Goal: Navigation & Orientation: Find specific page/section

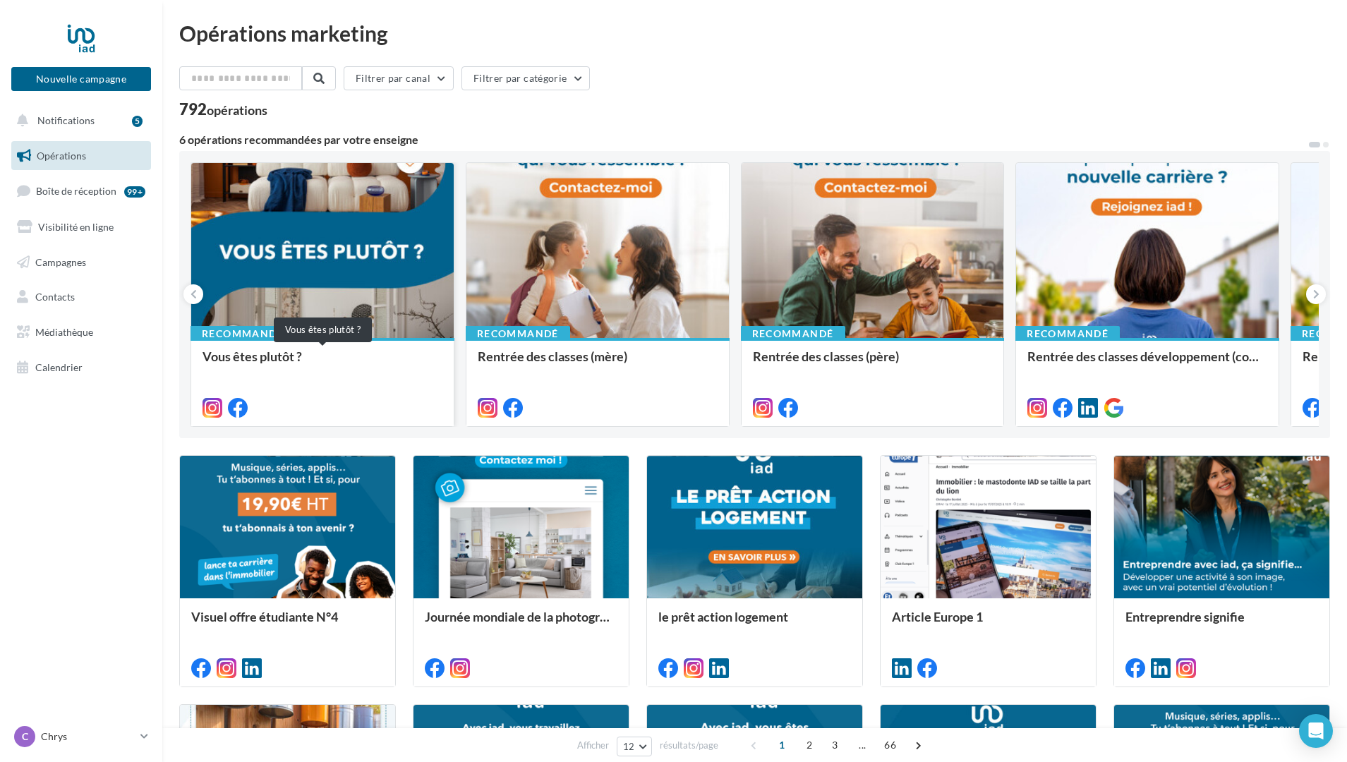
click at [359, 373] on div "Vous êtes plutôt ?" at bounding box center [322, 363] width 240 height 28
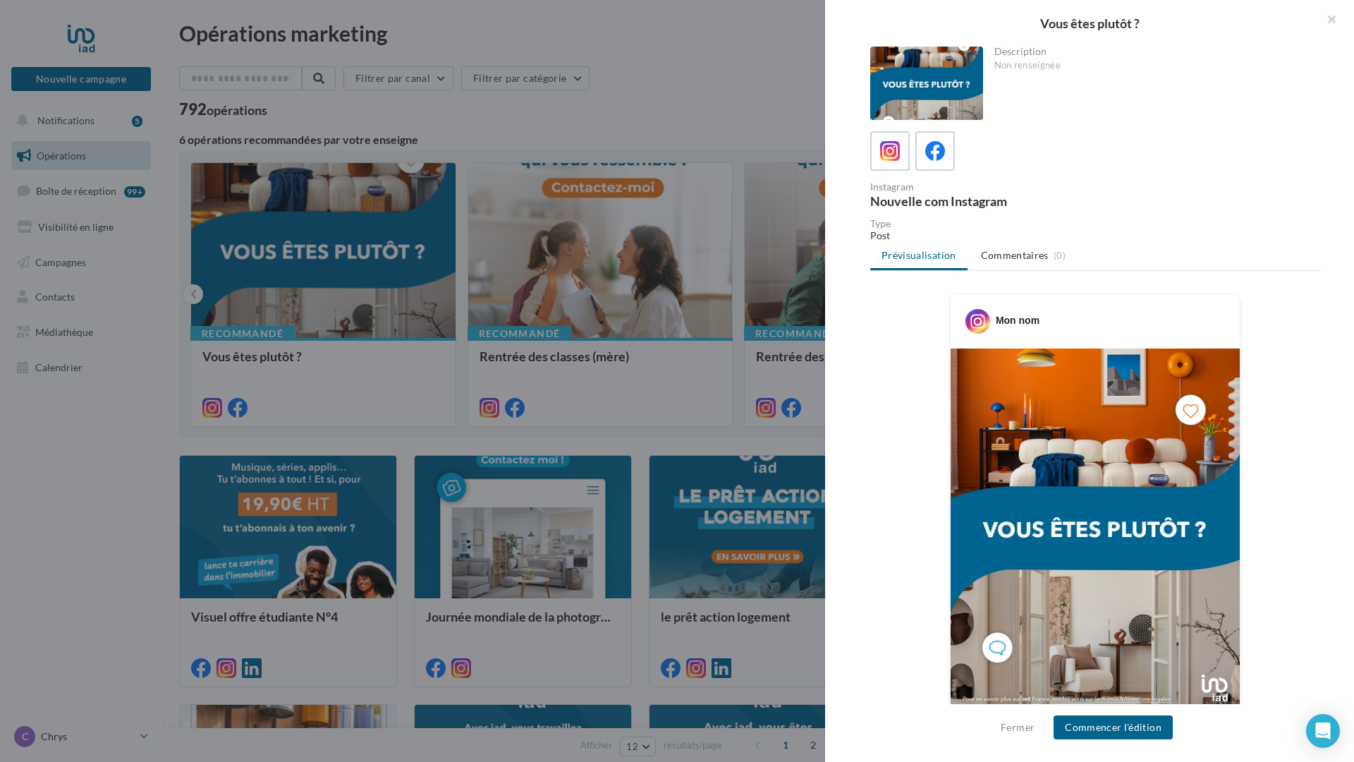
drag, startPoint x: 1335, startPoint y: 13, endPoint x: 1335, endPoint y: 682, distance: 668.7
click at [1335, 13] on button "button" at bounding box center [1326, 21] width 56 height 42
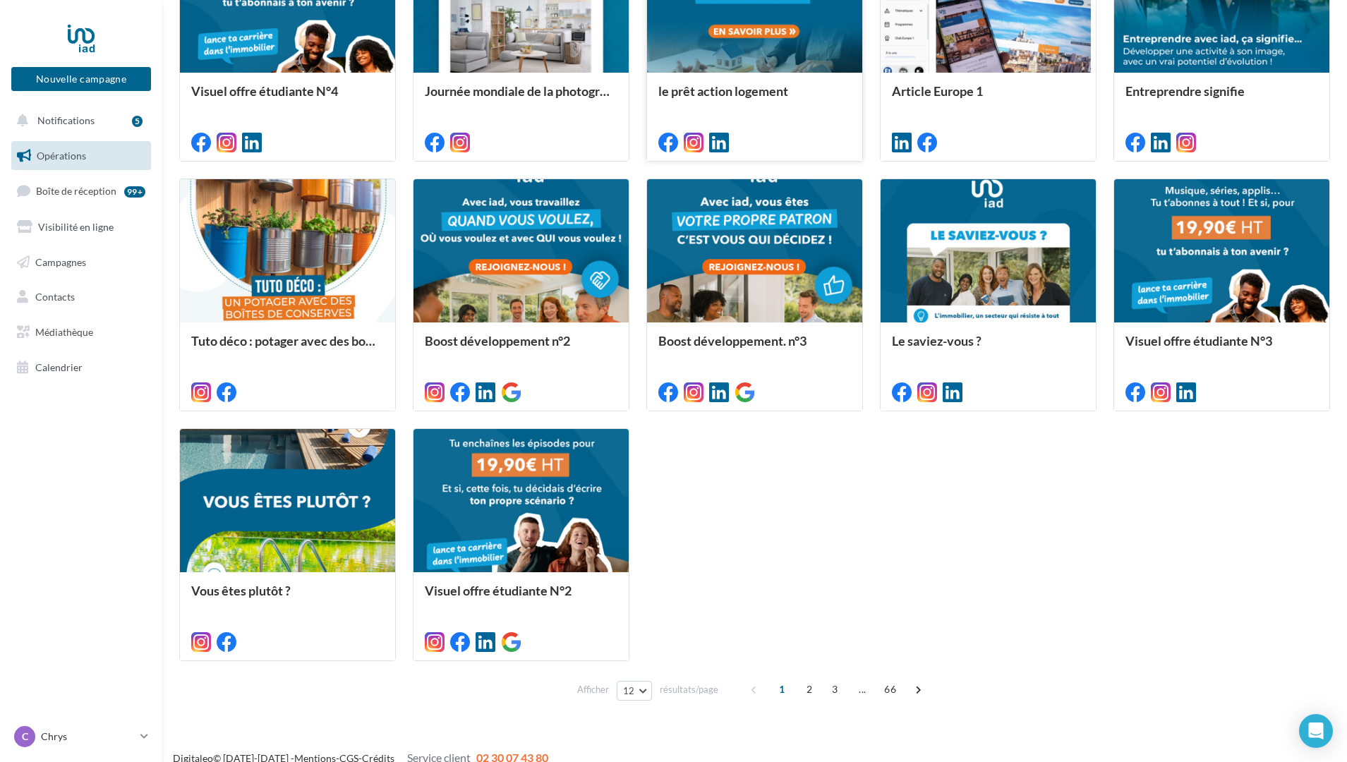
scroll to position [532, 0]
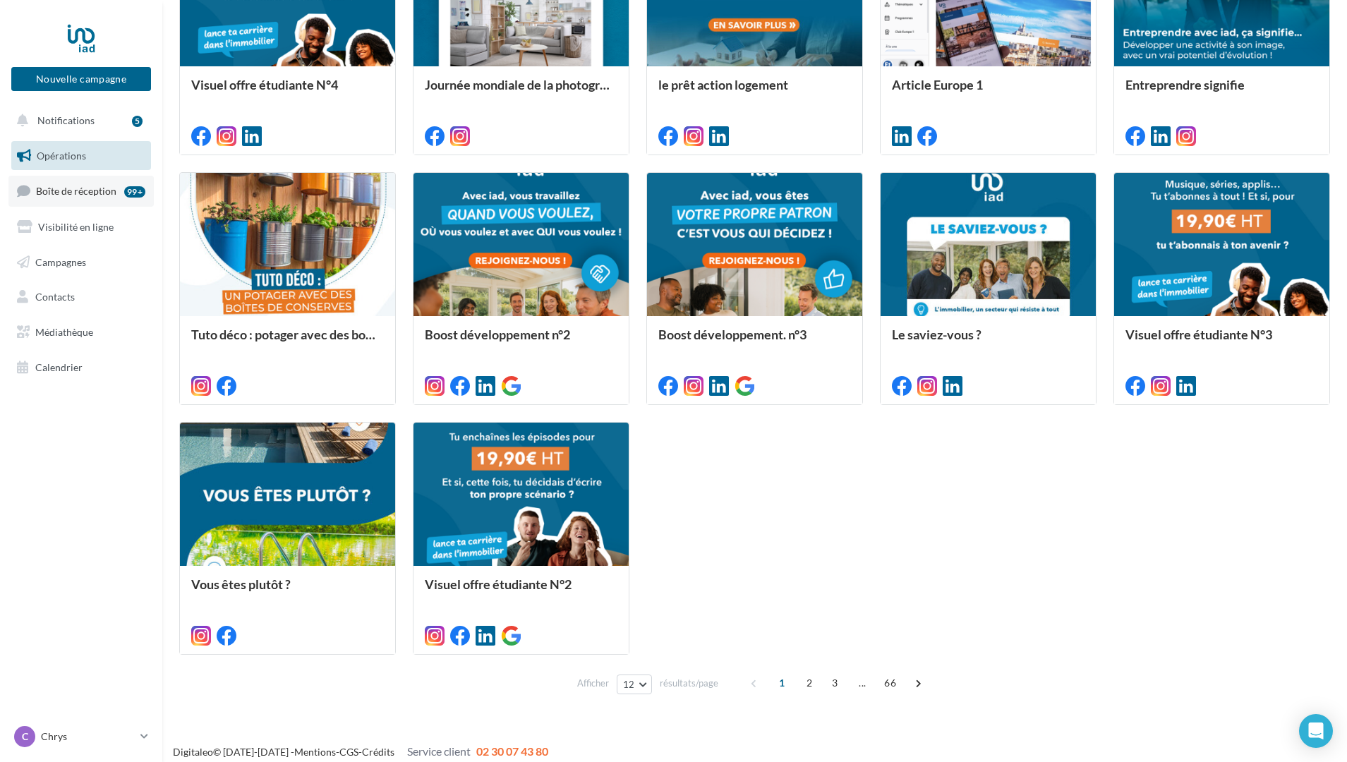
click at [90, 197] on link "Boîte de réception 99+" at bounding box center [80, 191] width 145 height 30
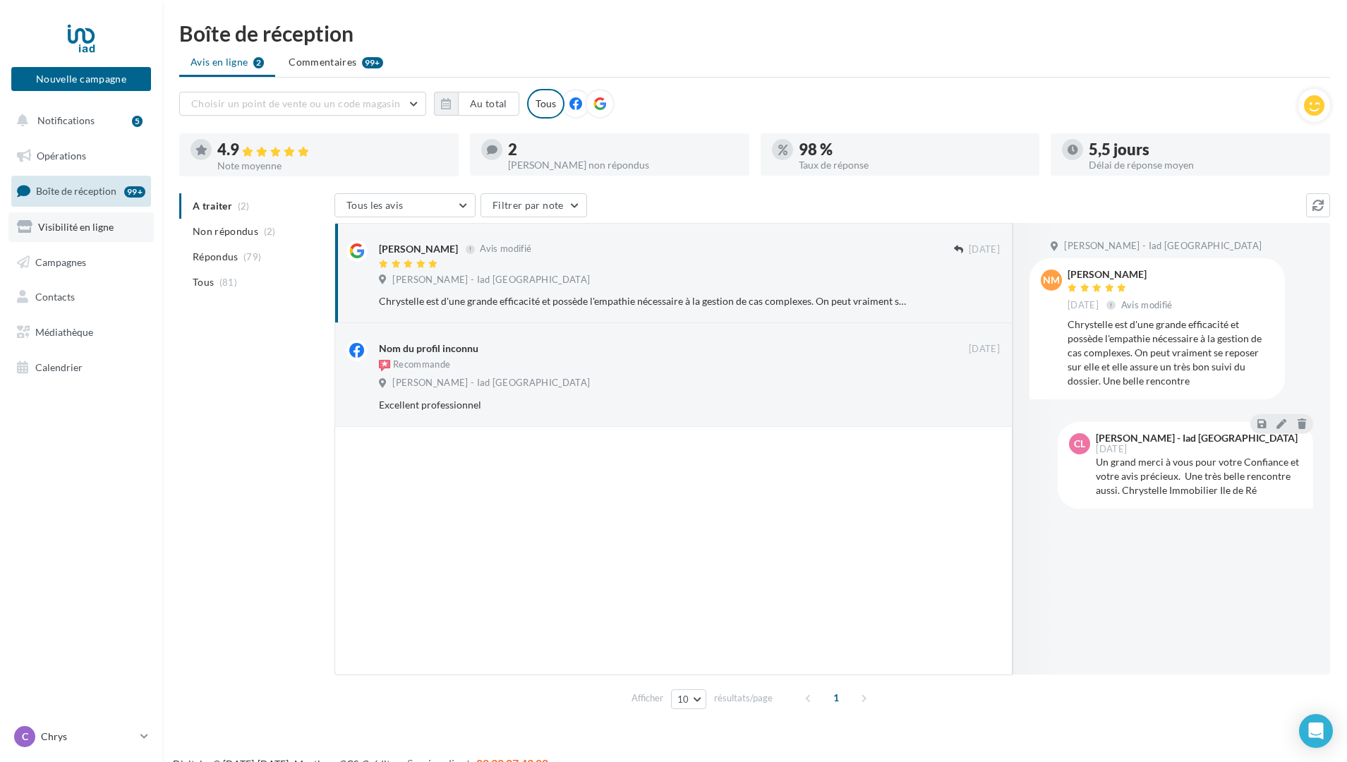
click at [97, 230] on span "Visibilité en ligne" at bounding box center [75, 227] width 75 height 12
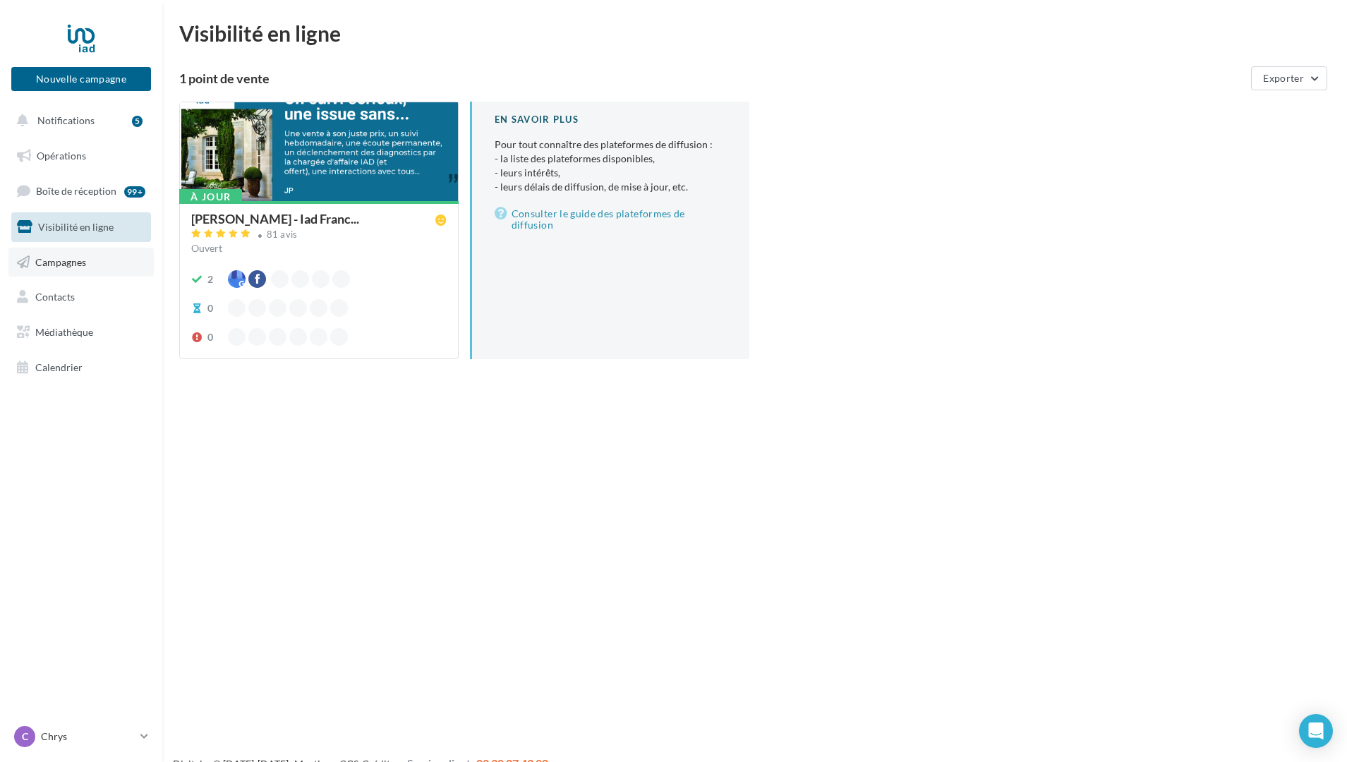
click at [67, 262] on span "Campagnes" at bounding box center [60, 261] width 51 height 12
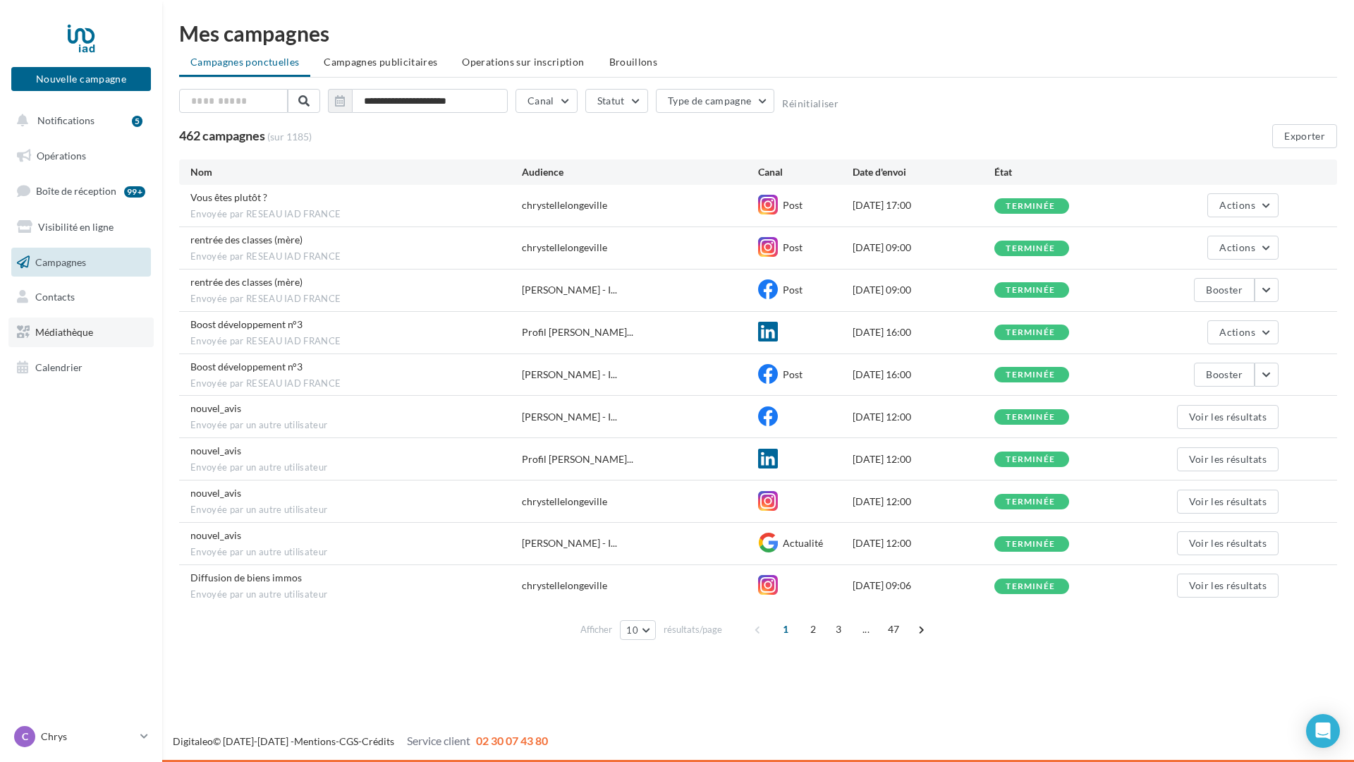
click at [75, 329] on span "Médiathèque" at bounding box center [64, 332] width 58 height 12
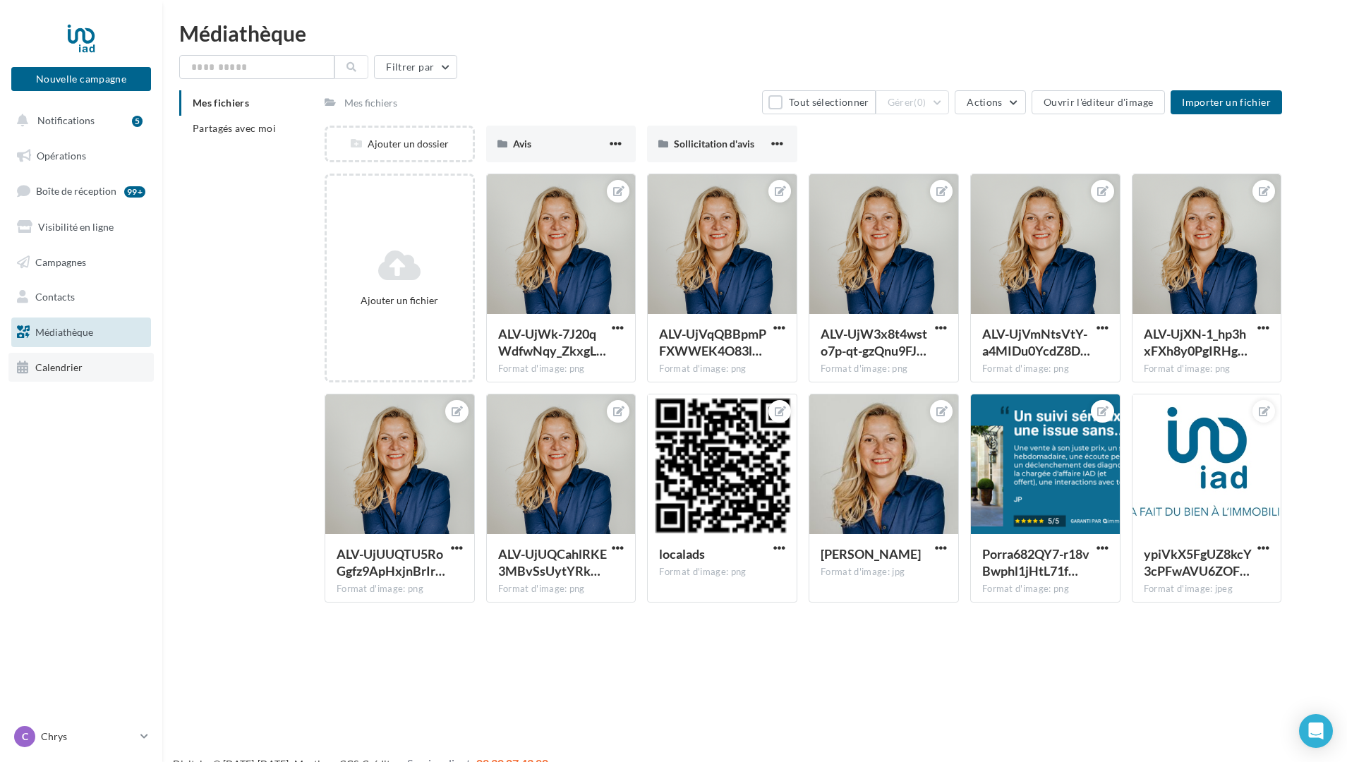
click at [92, 363] on link "Calendrier" at bounding box center [80, 368] width 145 height 30
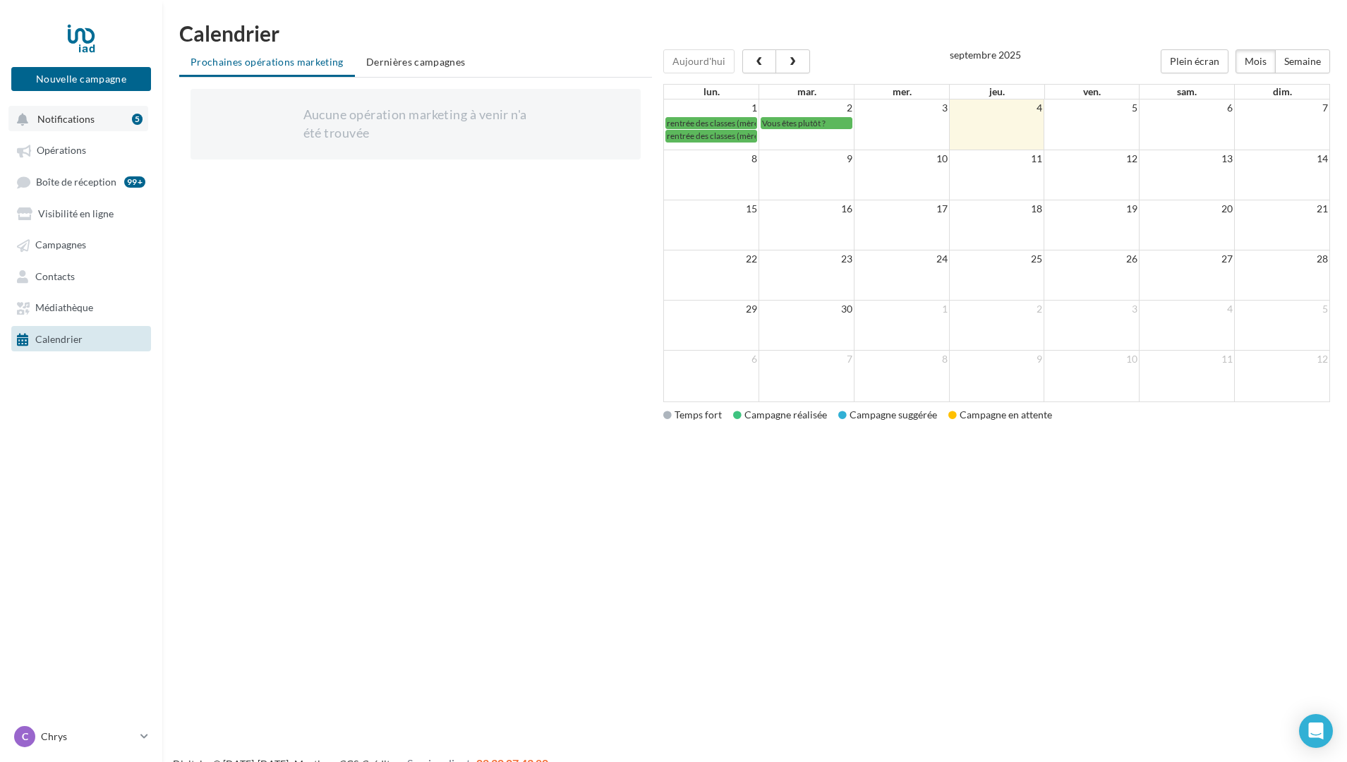
click at [97, 119] on button "Notifications 5" at bounding box center [78, 118] width 140 height 25
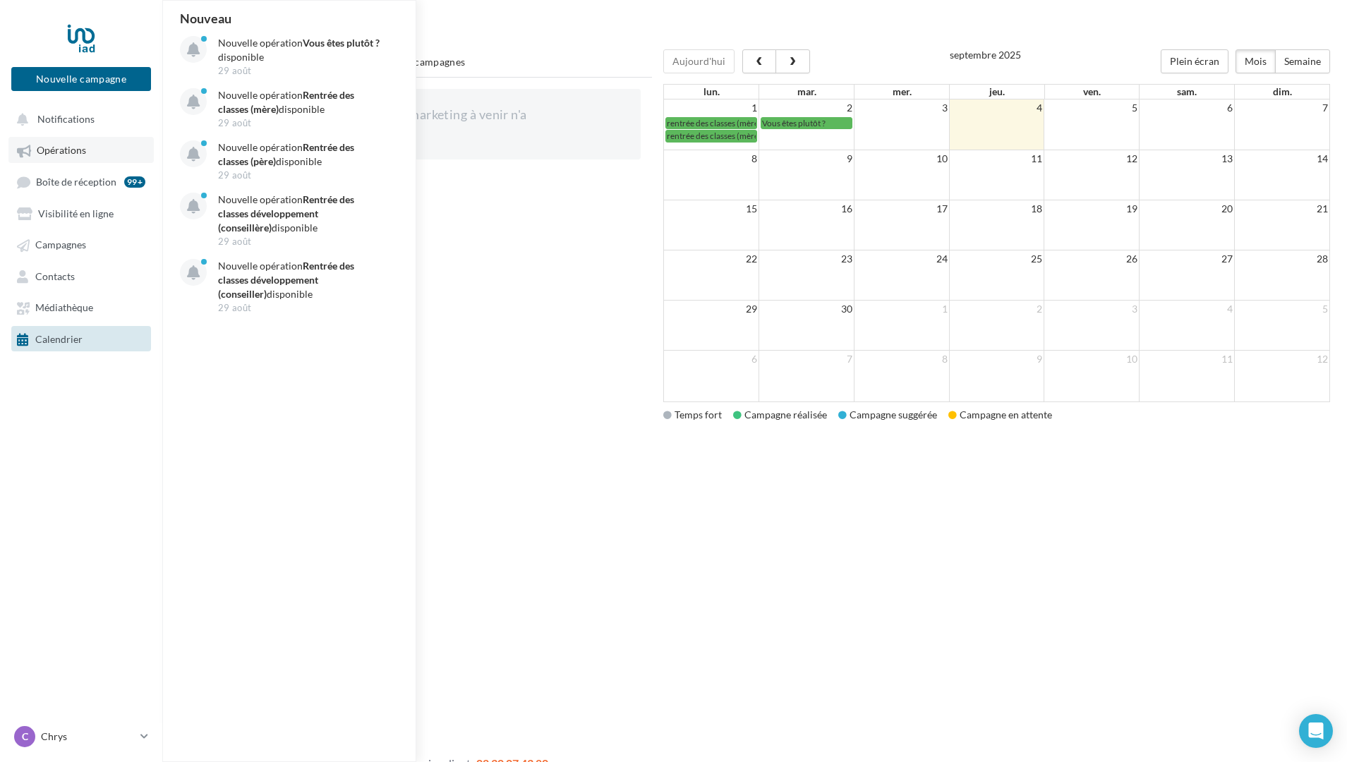
click at [98, 152] on link "Opérations" at bounding box center [80, 149] width 145 height 25
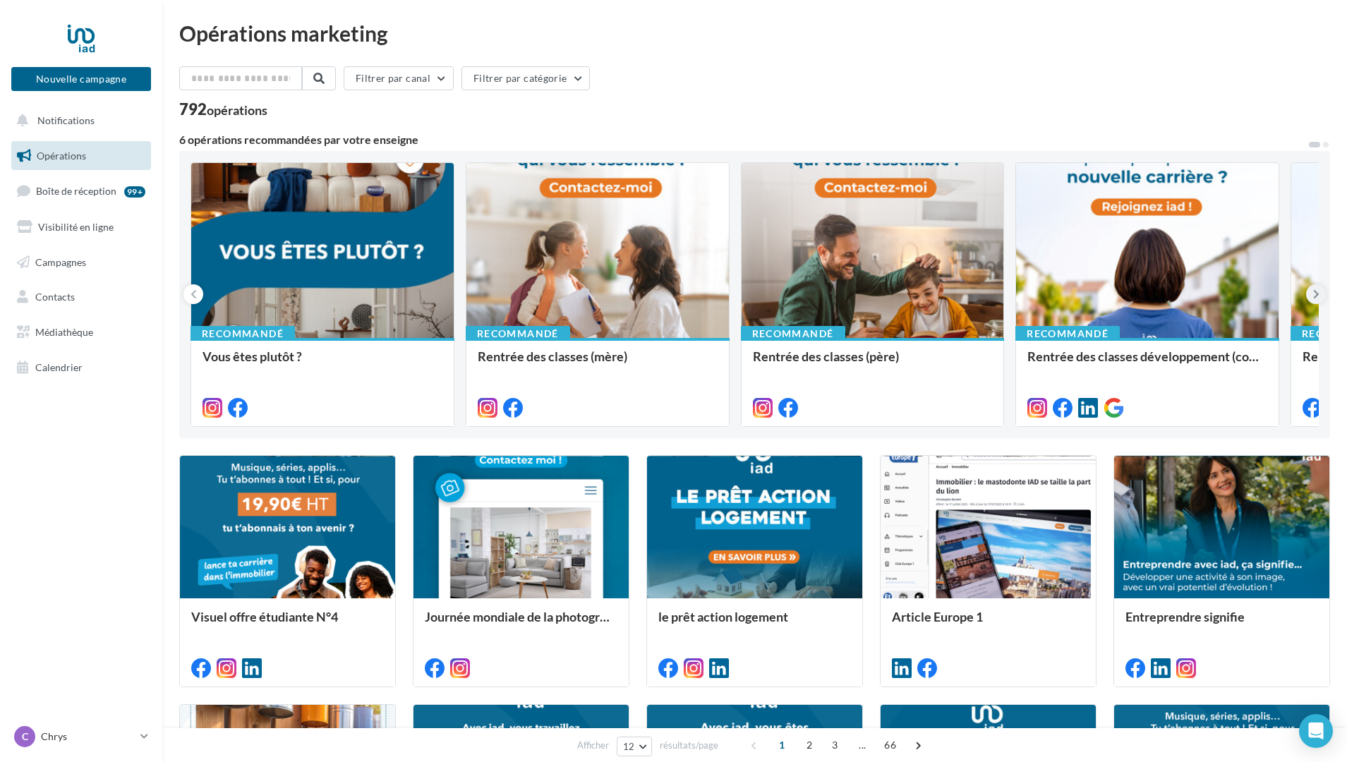
click at [1315, 295] on icon at bounding box center [1316, 294] width 6 height 14
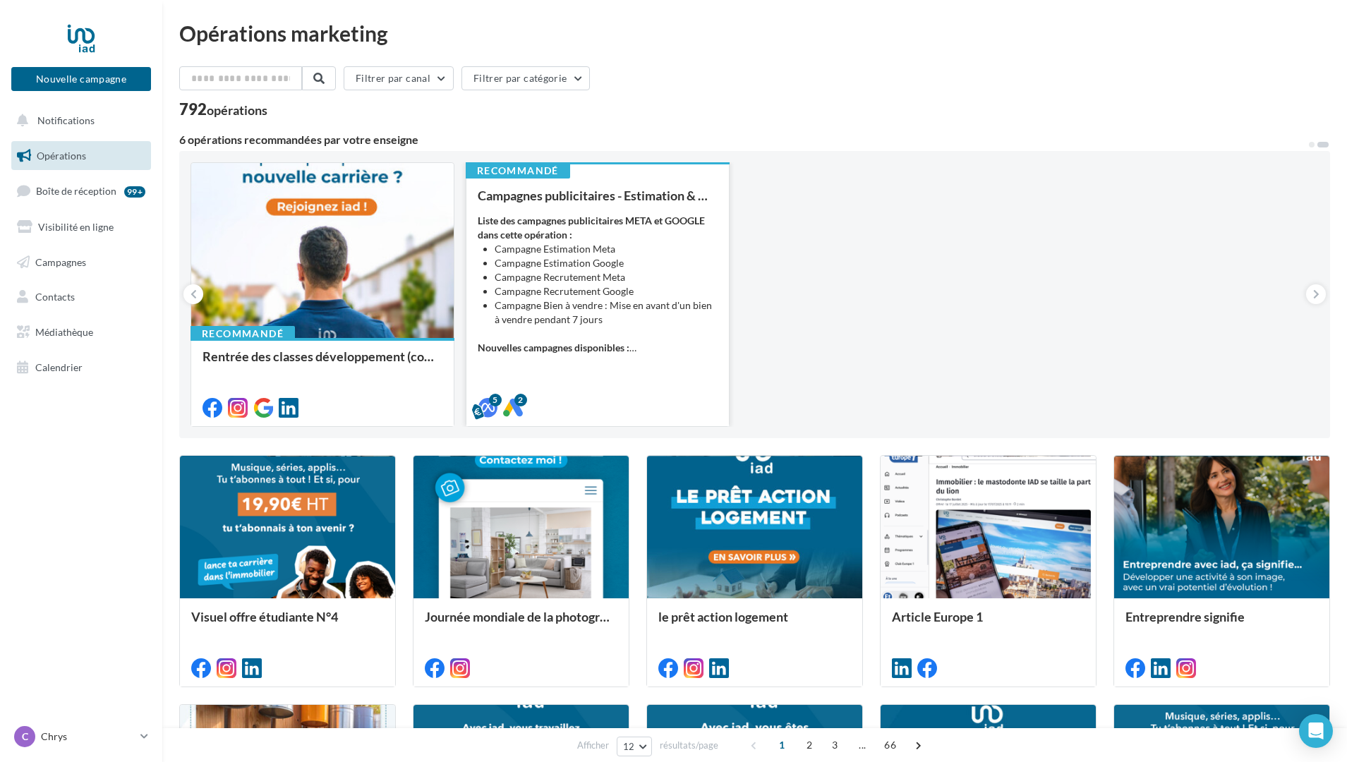
click at [580, 270] on li "Campagne Recrutement Meta" at bounding box center [605, 277] width 223 height 14
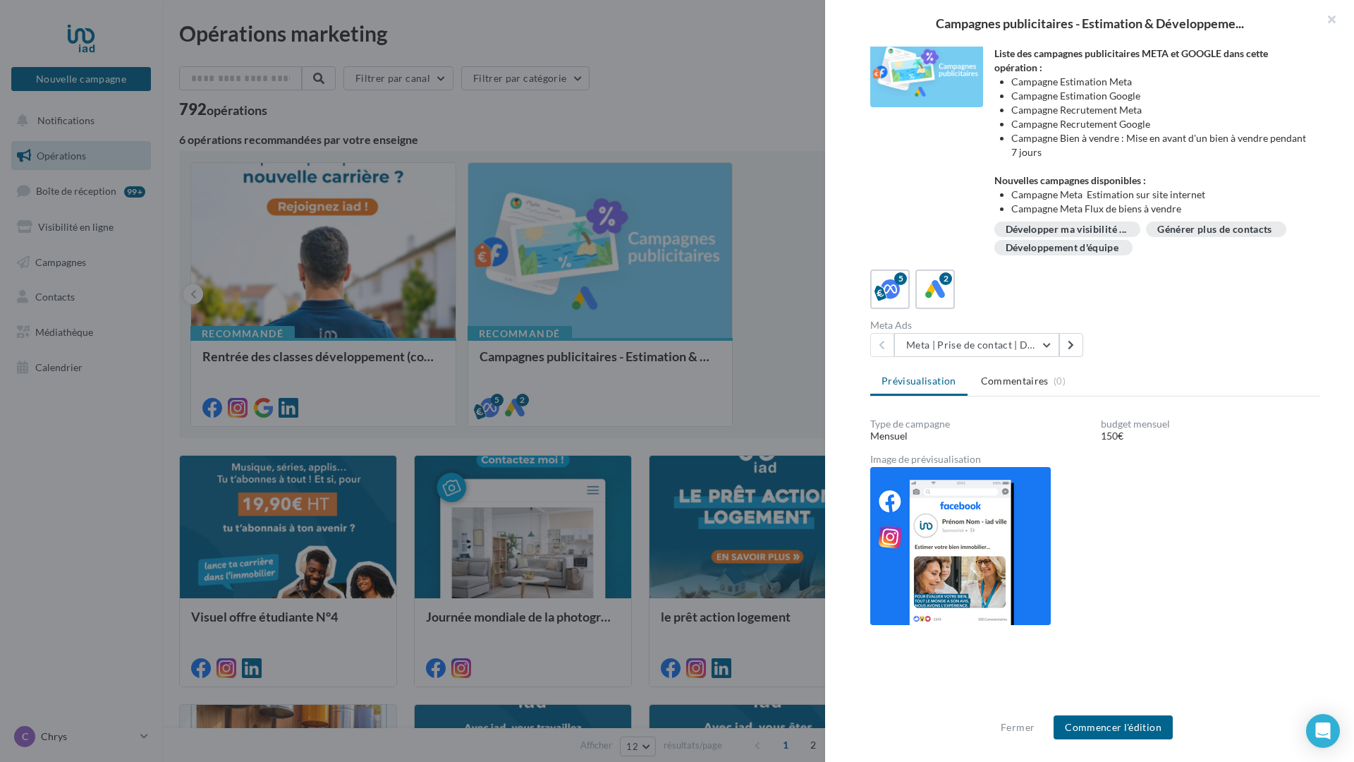
scroll to position [13, 0]
click at [1050, 341] on button "Meta | Prise de contact | Demandes d'estimation" at bounding box center [976, 344] width 165 height 24
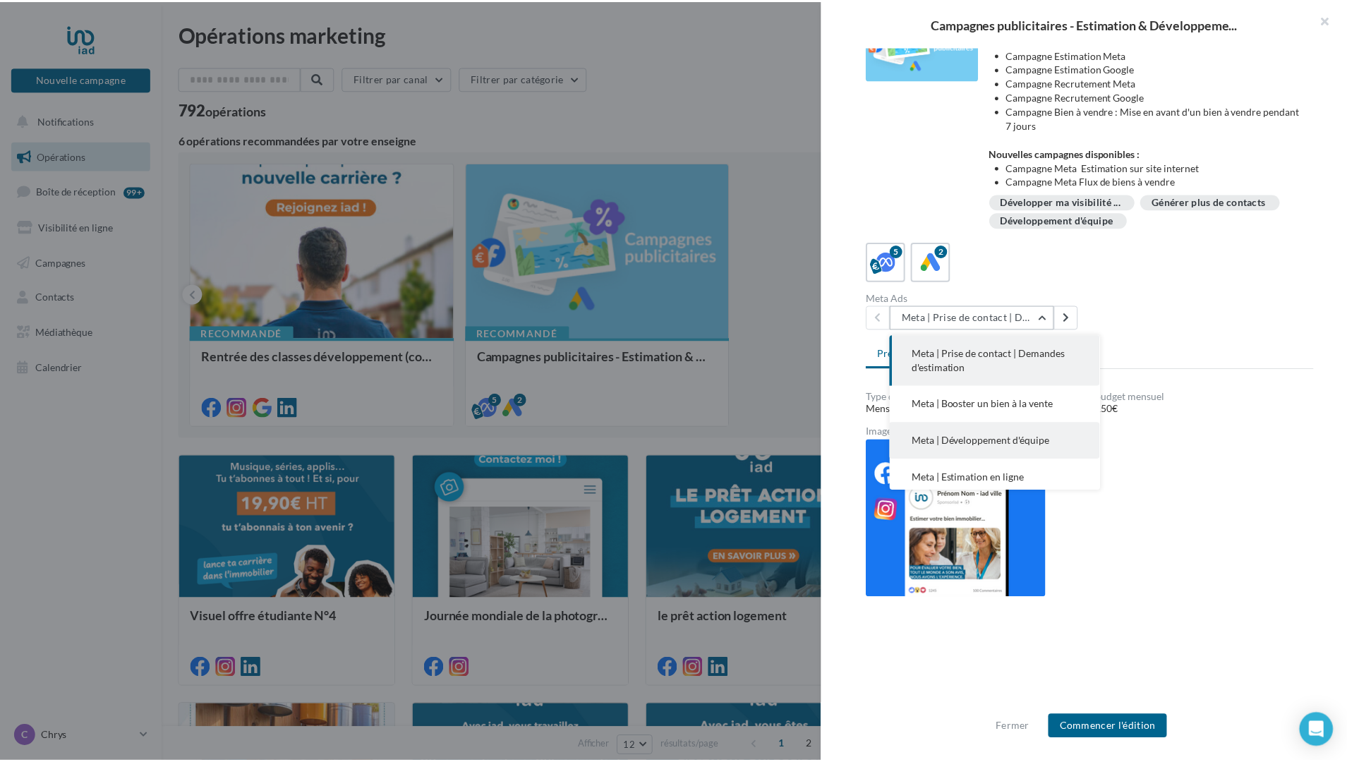
scroll to position [37, 0]
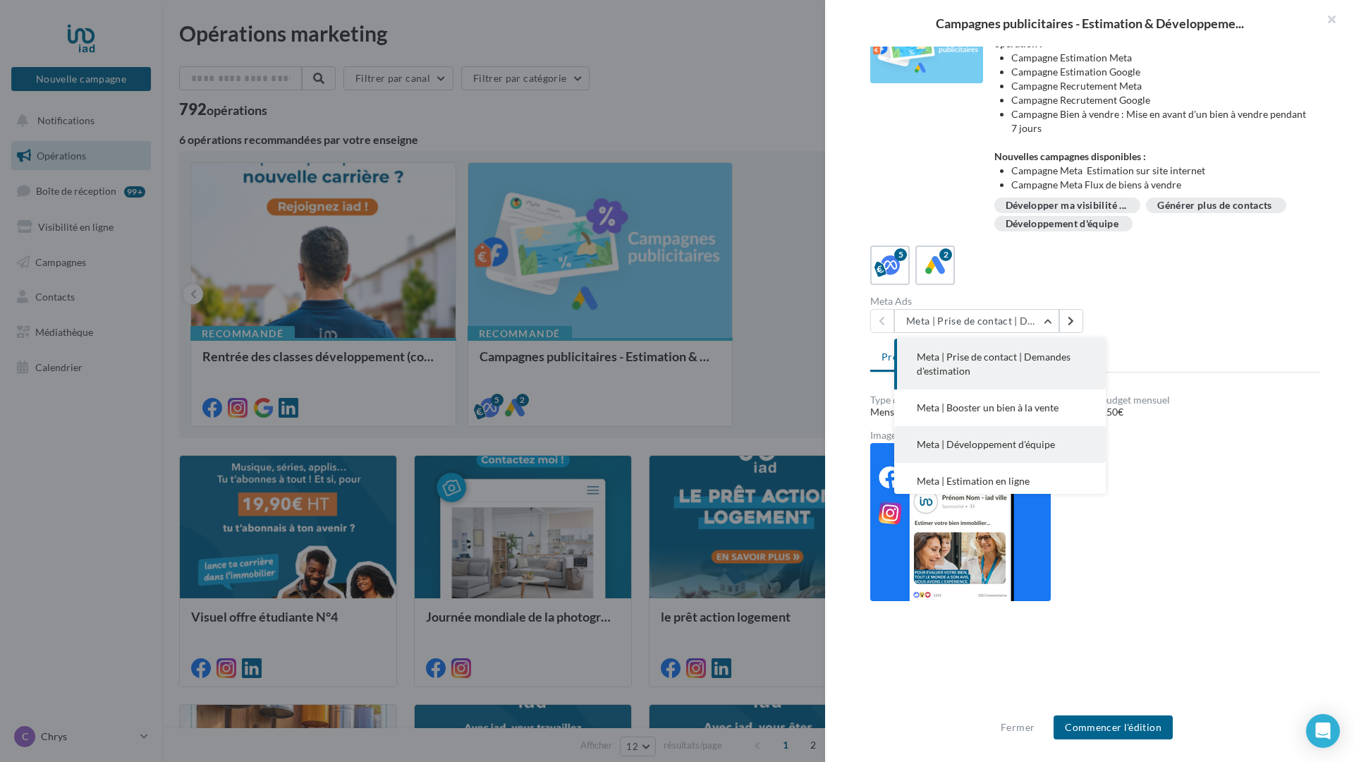
click at [1021, 441] on span "Meta | Développement d'équipe" at bounding box center [986, 444] width 138 height 12
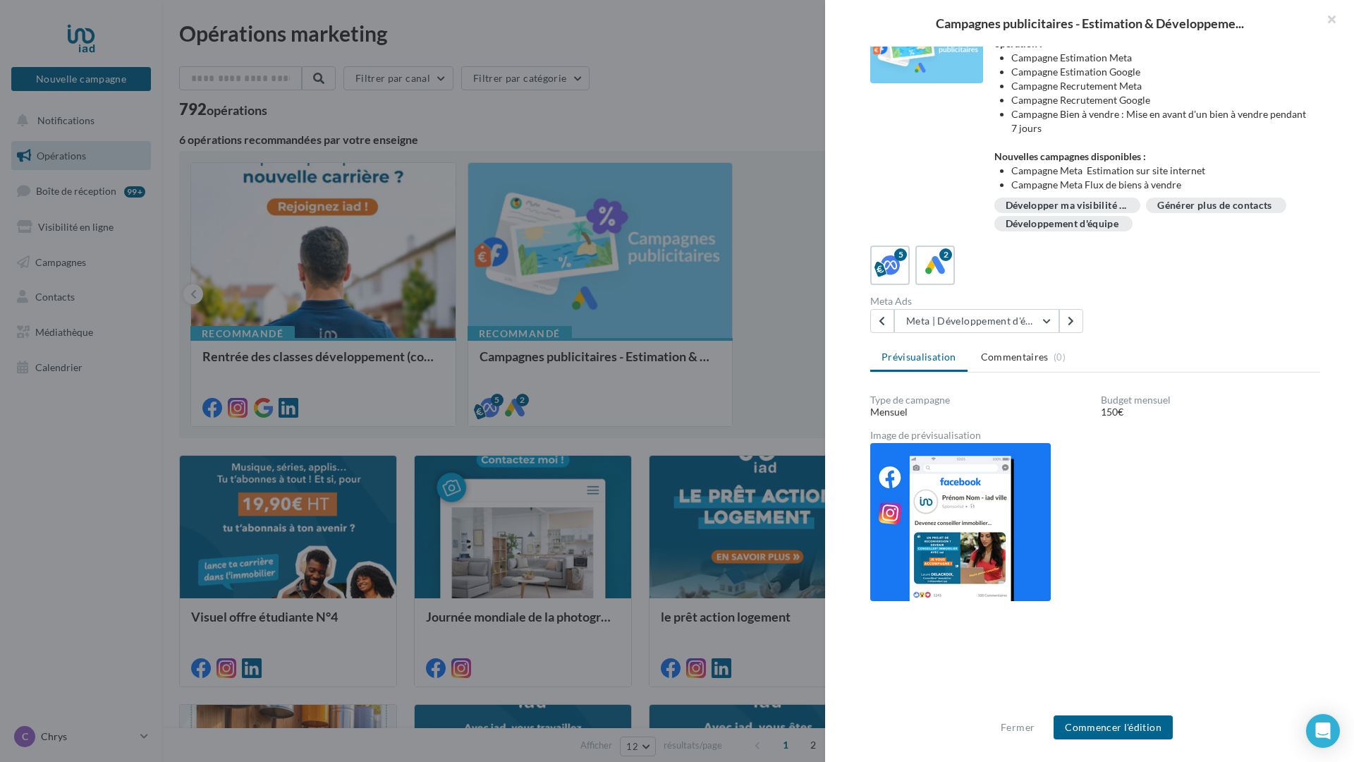
drag, startPoint x: 1328, startPoint y: 15, endPoint x: 1328, endPoint y: 684, distance: 668.7
click at [1328, 15] on button "button" at bounding box center [1326, 21] width 56 height 42
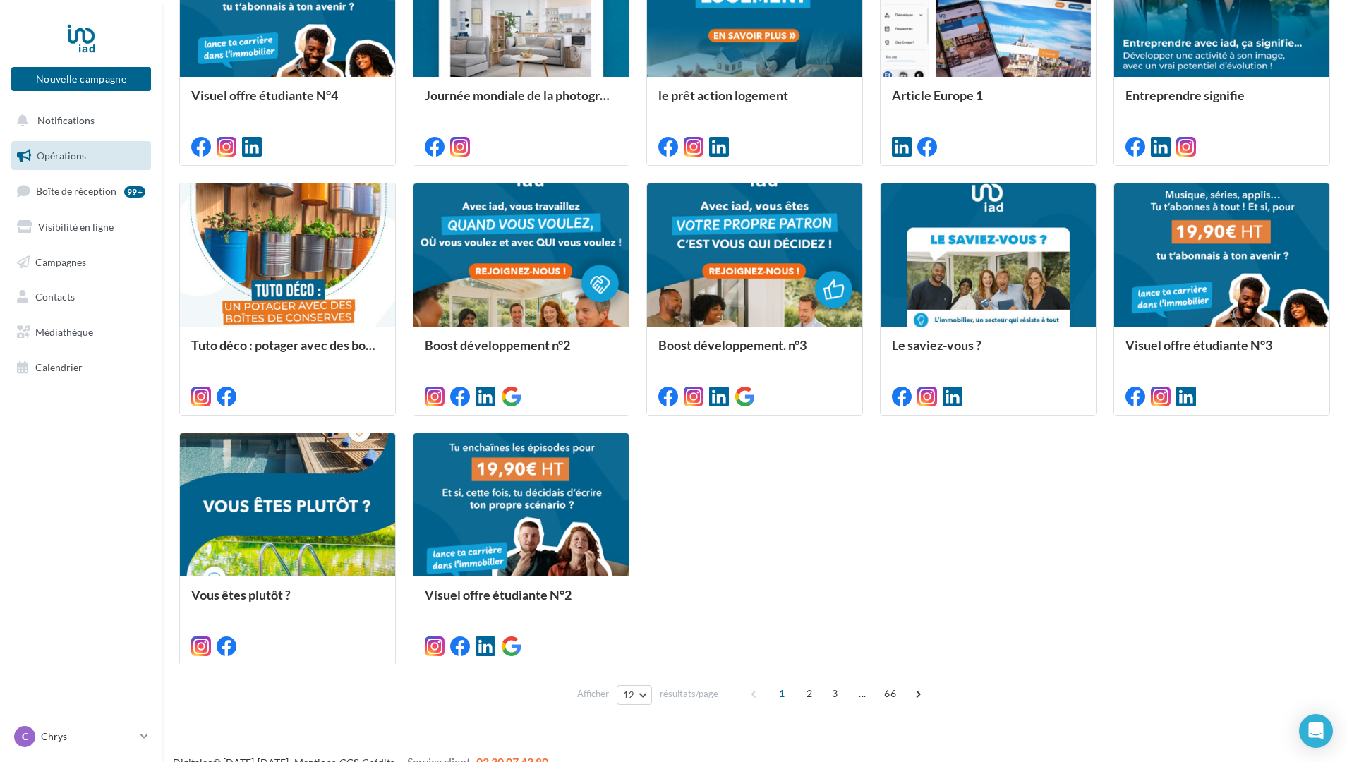
scroll to position [542, 0]
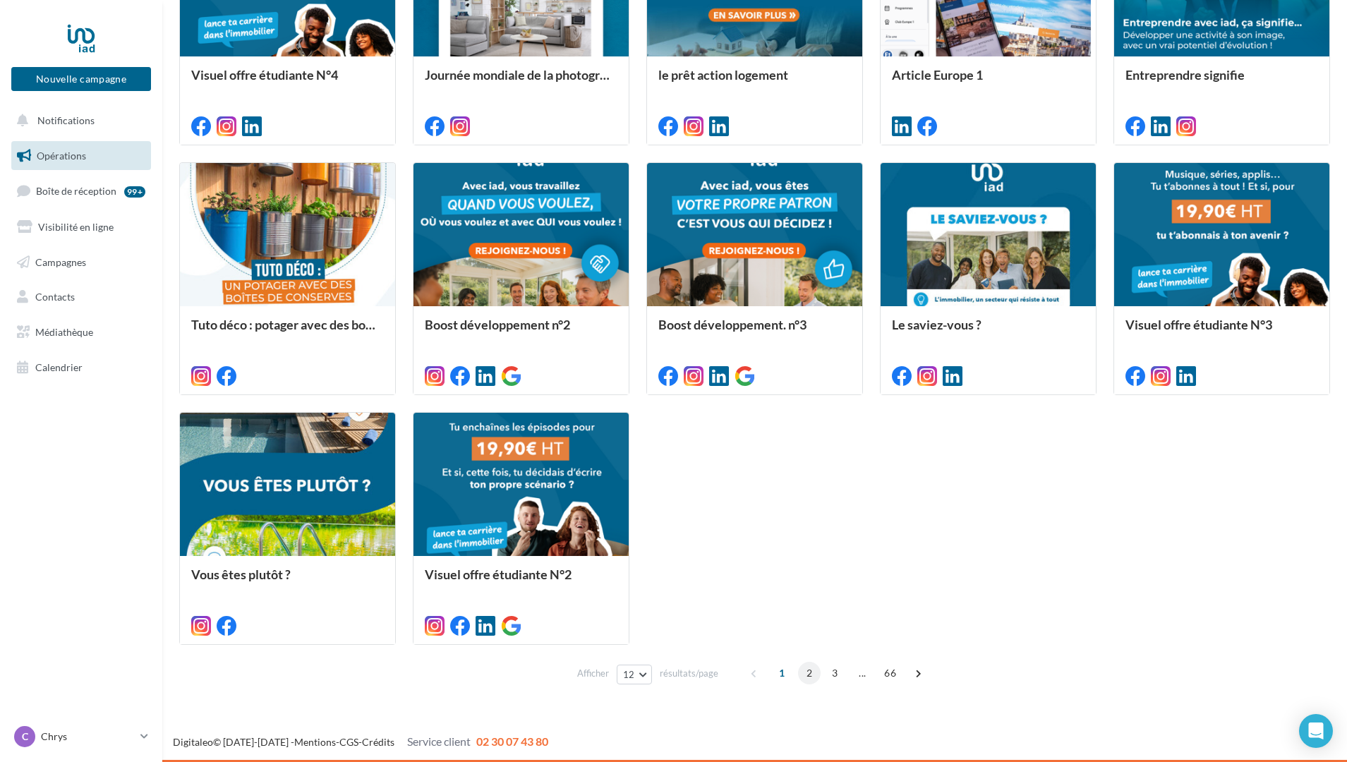
click at [811, 674] on span "2" at bounding box center [809, 673] width 23 height 23
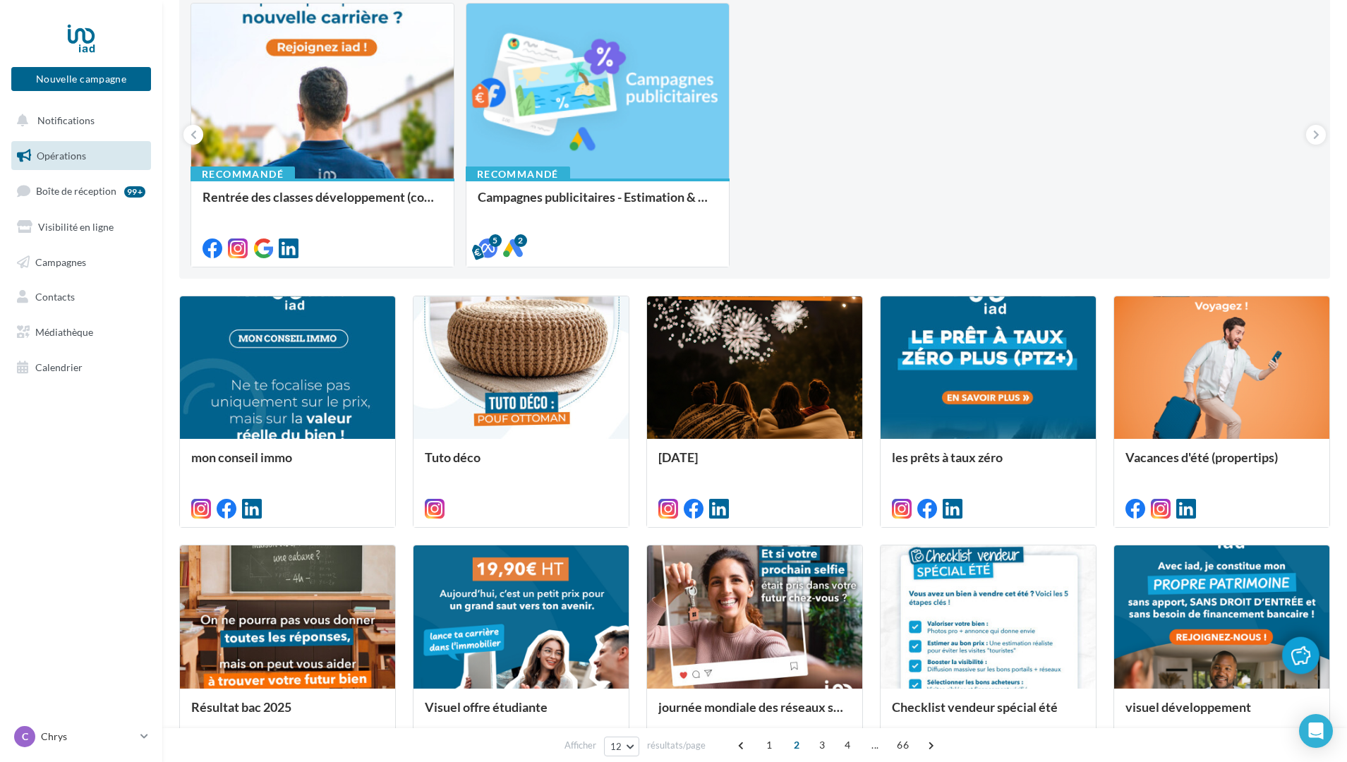
scroll to position [162, 0]
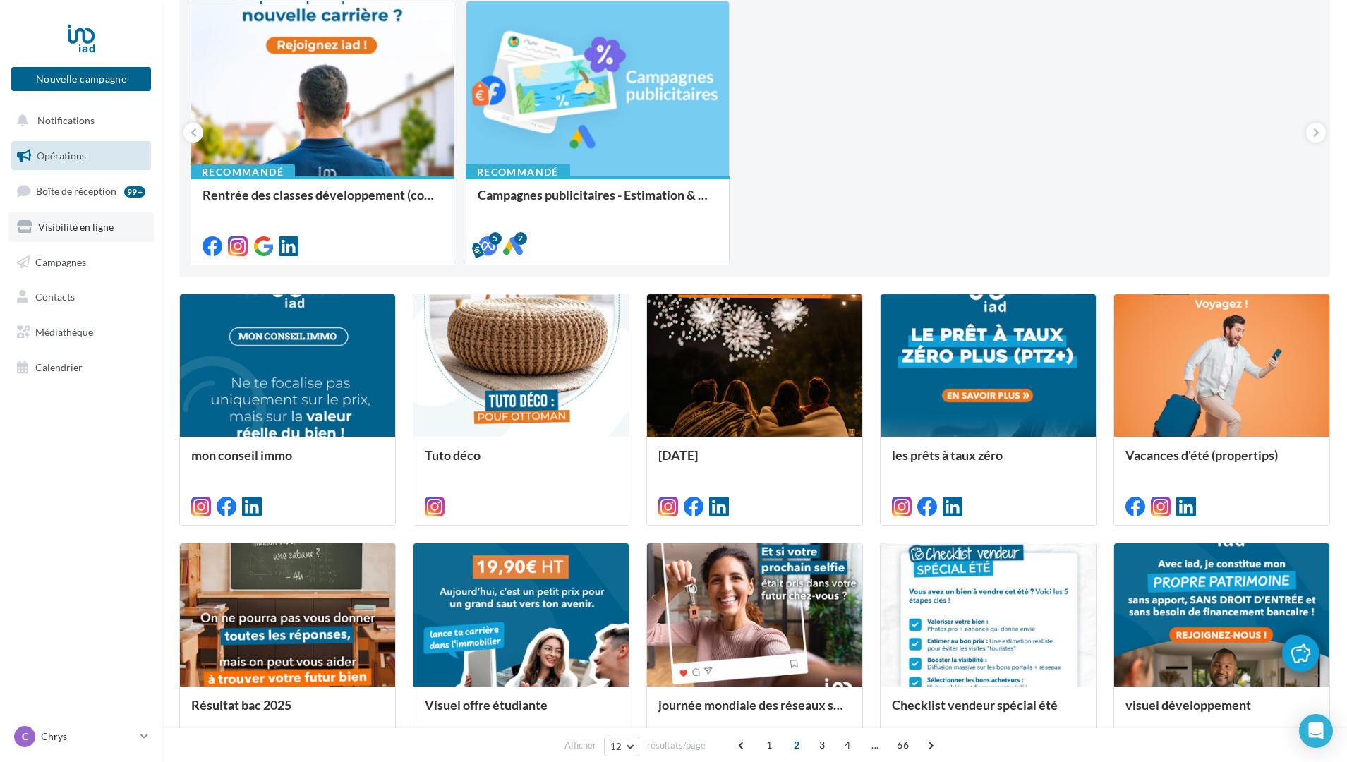
click at [97, 231] on span "Visibilité en ligne" at bounding box center [75, 227] width 75 height 12
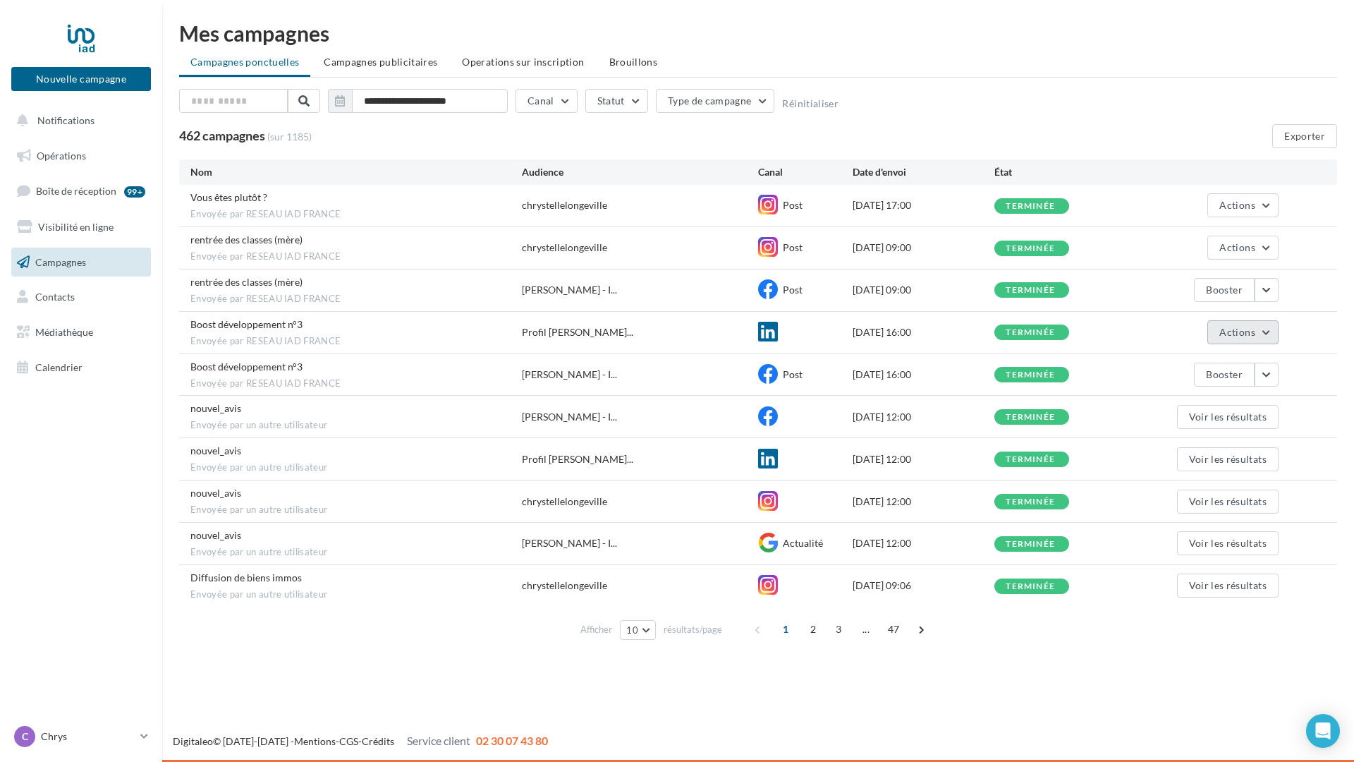
click at [1237, 329] on span "Actions" at bounding box center [1237, 332] width 35 height 12
click at [1218, 359] on button "Voir les résultats" at bounding box center [1208, 365] width 141 height 37
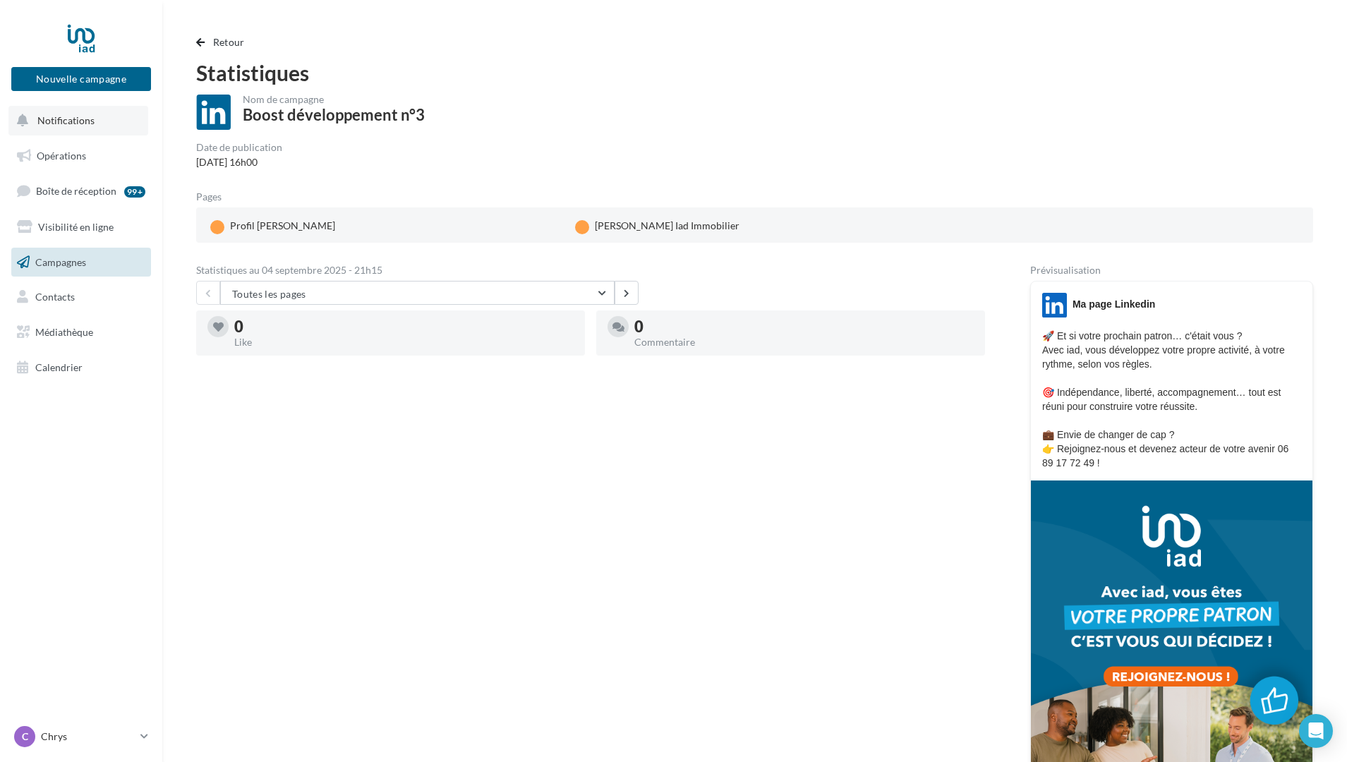
click at [65, 126] on span "Notifications" at bounding box center [65, 120] width 57 height 12
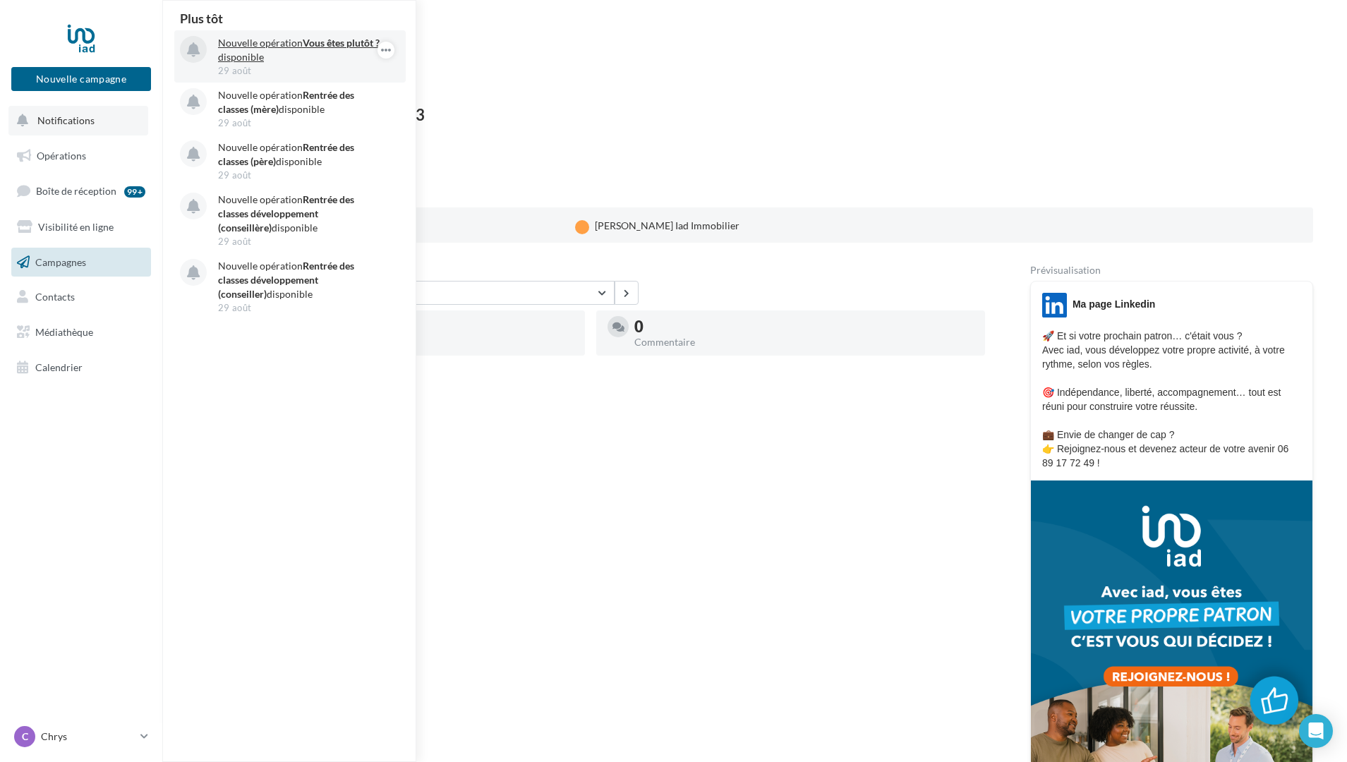
click at [308, 46] on strong "Vous êtes plutôt ?" at bounding box center [341, 43] width 77 height 12
